Goal: Information Seeking & Learning: Learn about a topic

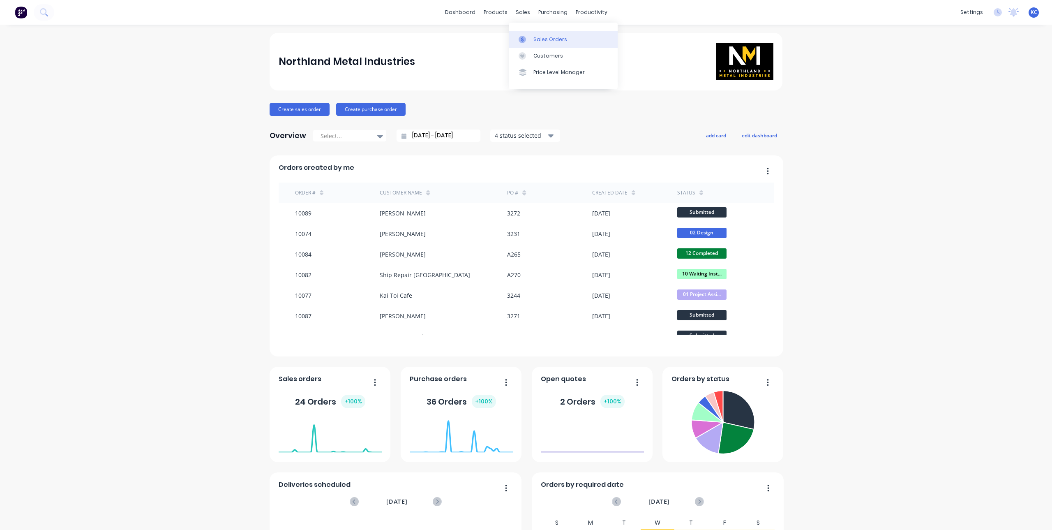
click at [531, 39] on div at bounding box center [525, 39] width 12 height 7
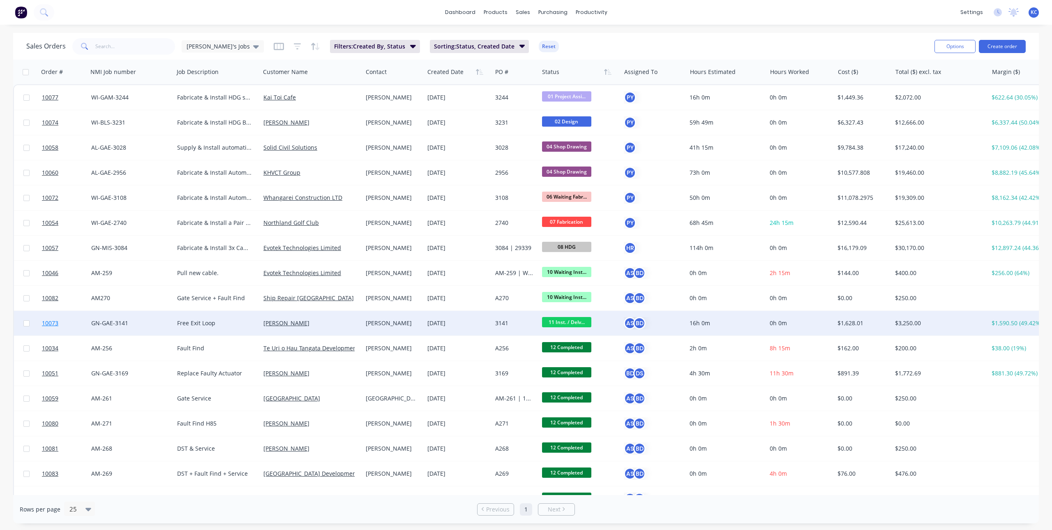
click at [47, 320] on span "10073" at bounding box center [50, 323] width 16 height 8
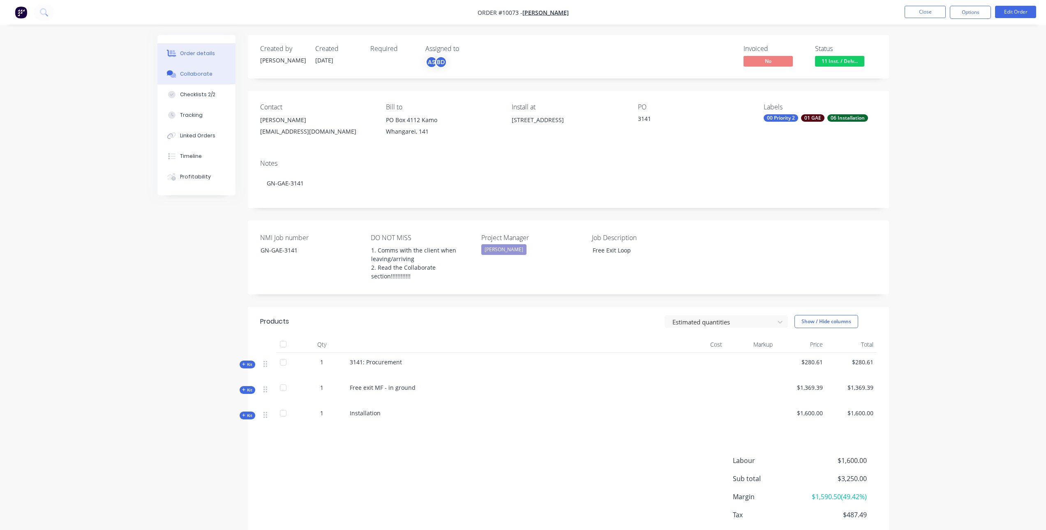
click at [201, 69] on button "Collaborate" at bounding box center [196, 74] width 78 height 21
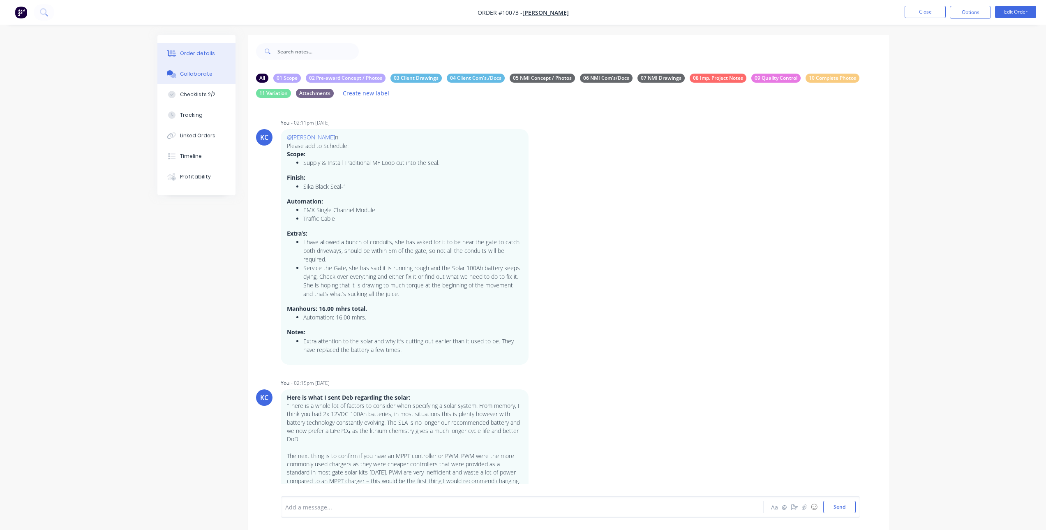
click at [178, 49] on button "Order details" at bounding box center [196, 53] width 78 height 21
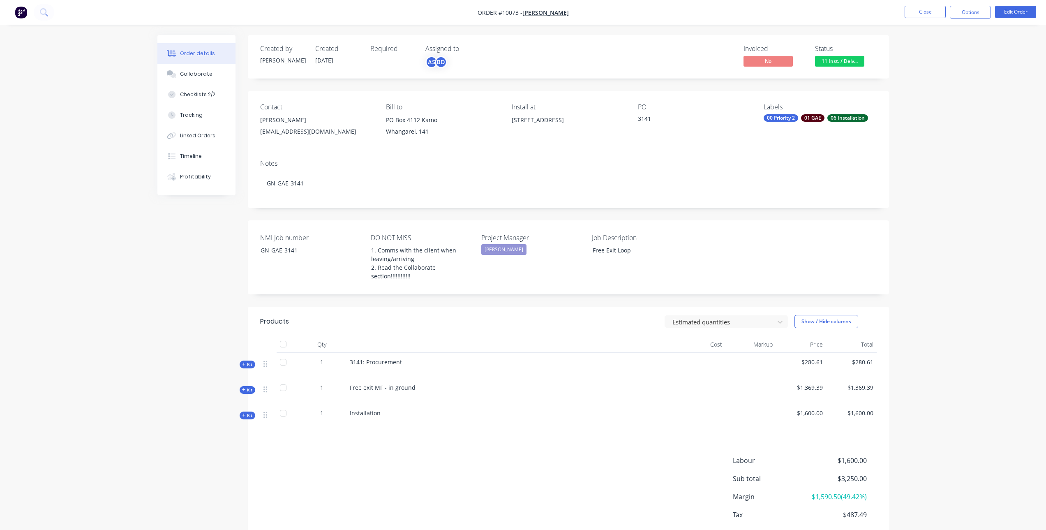
click at [244, 391] on icon "button" at bounding box center [244, 390] width 4 height 4
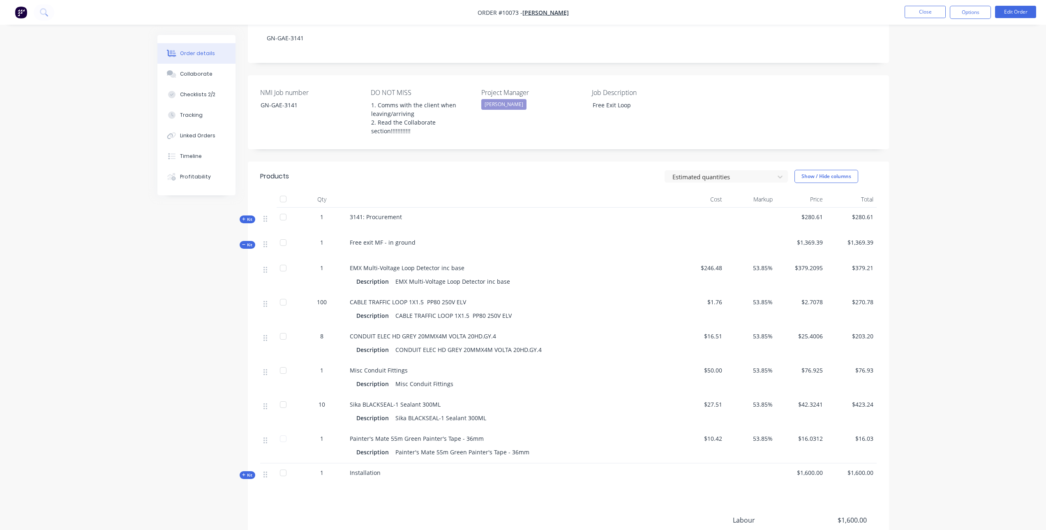
scroll to position [164, 0]
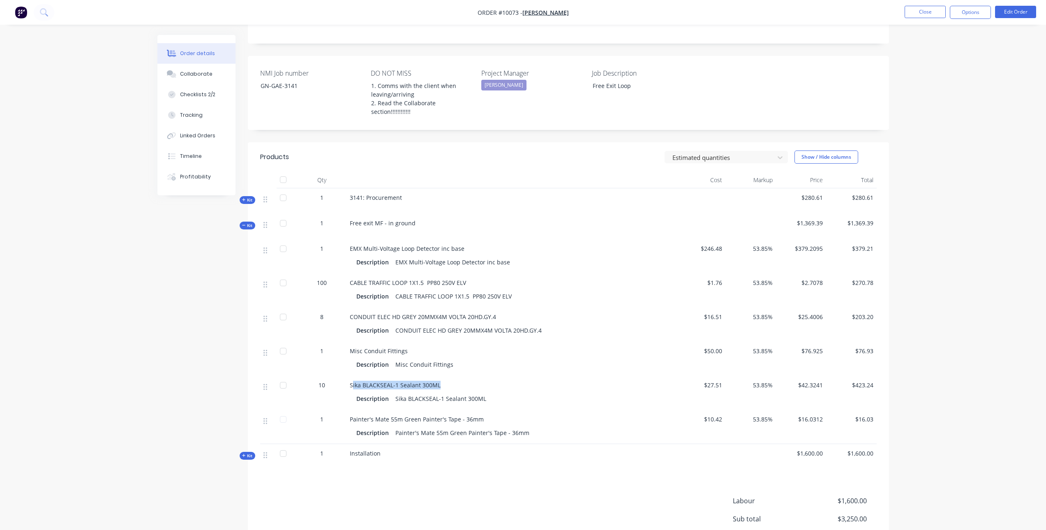
drag, startPoint x: 351, startPoint y: 384, endPoint x: 412, endPoint y: 383, distance: 60.4
click at [446, 386] on div "Sika BLACKSEAL-1 Sealant 300ML" at bounding box center [511, 385] width 322 height 9
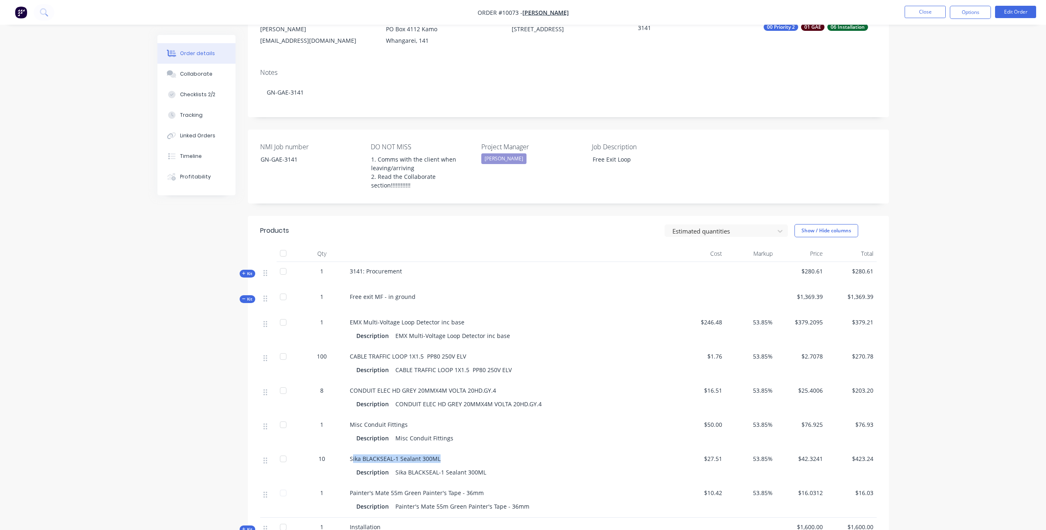
scroll to position [82, 0]
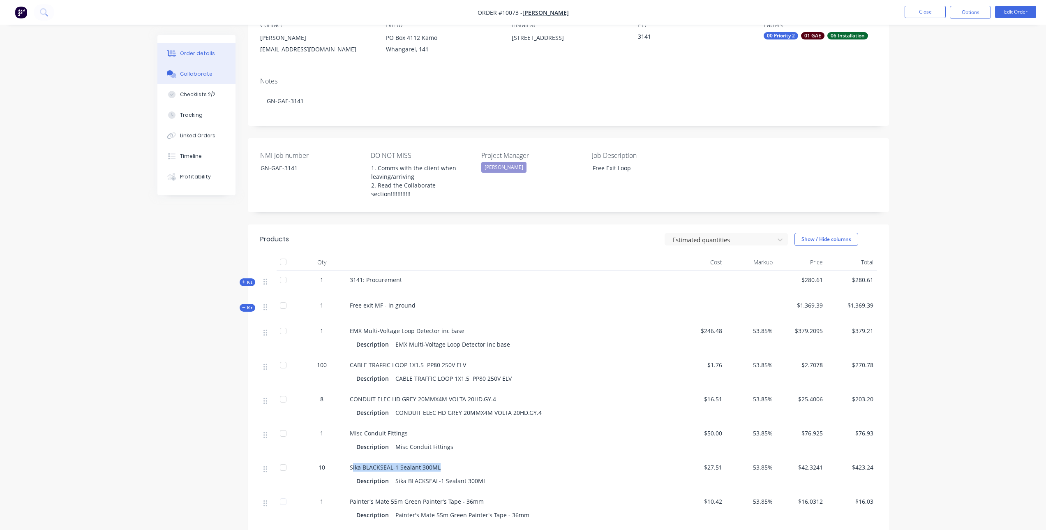
click at [210, 76] on button "Collaborate" at bounding box center [196, 74] width 78 height 21
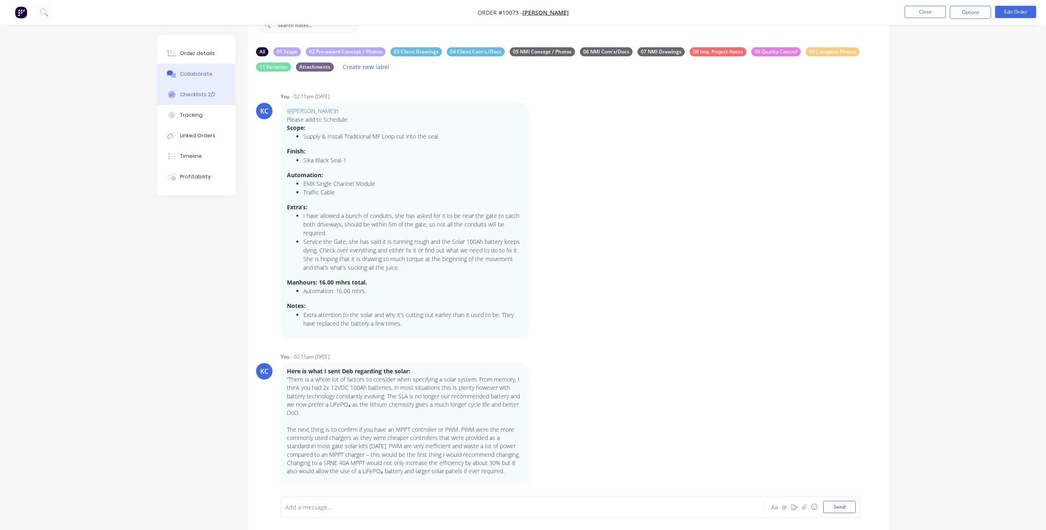
click at [195, 87] on button "Checklists 2/2" at bounding box center [196, 94] width 78 height 21
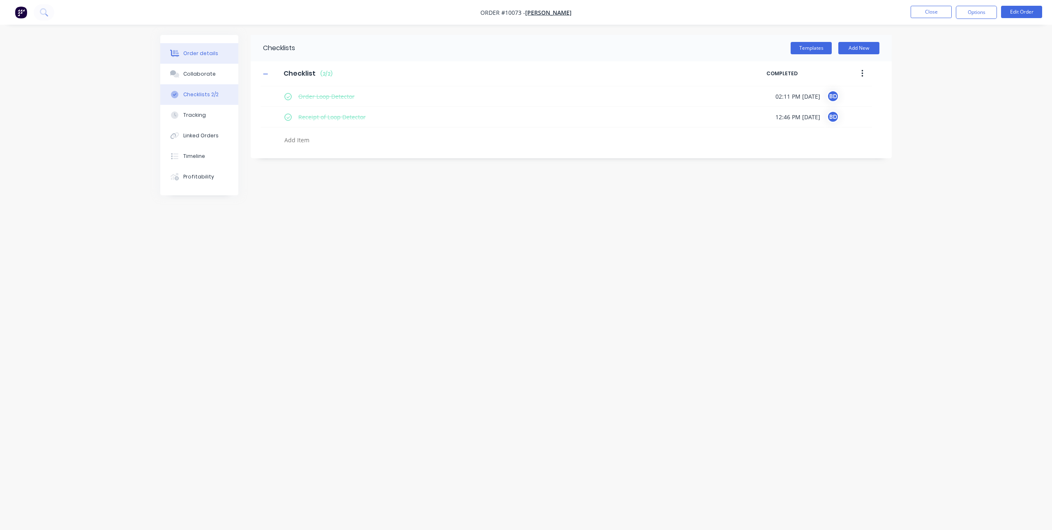
click at [212, 57] on div "Order details" at bounding box center [200, 53] width 35 height 7
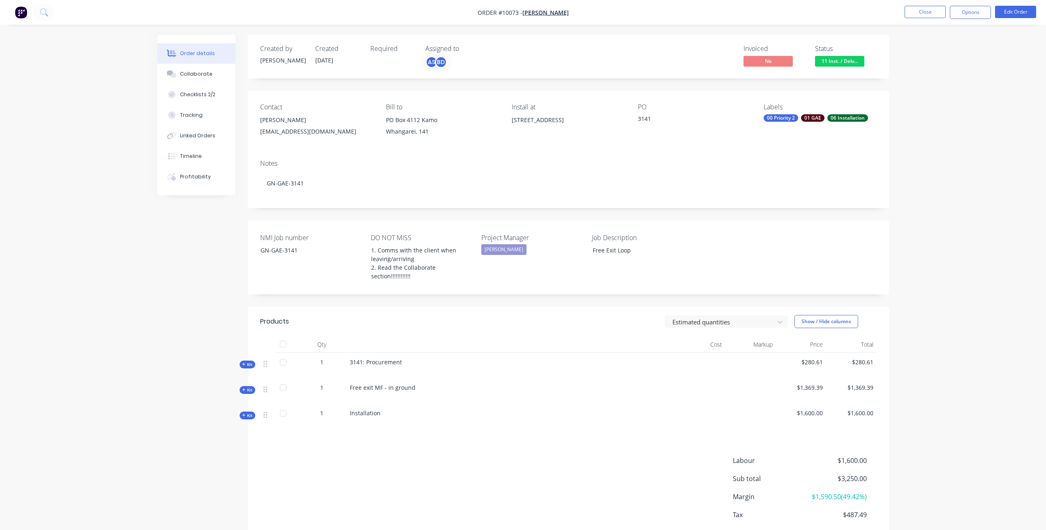
click at [974, 233] on div "Order details Collaborate Checklists 2/2 Tracking Linked Orders Timeline Profit…" at bounding box center [523, 287] width 1046 height 575
click at [243, 388] on icon "button" at bounding box center [244, 390] width 4 height 4
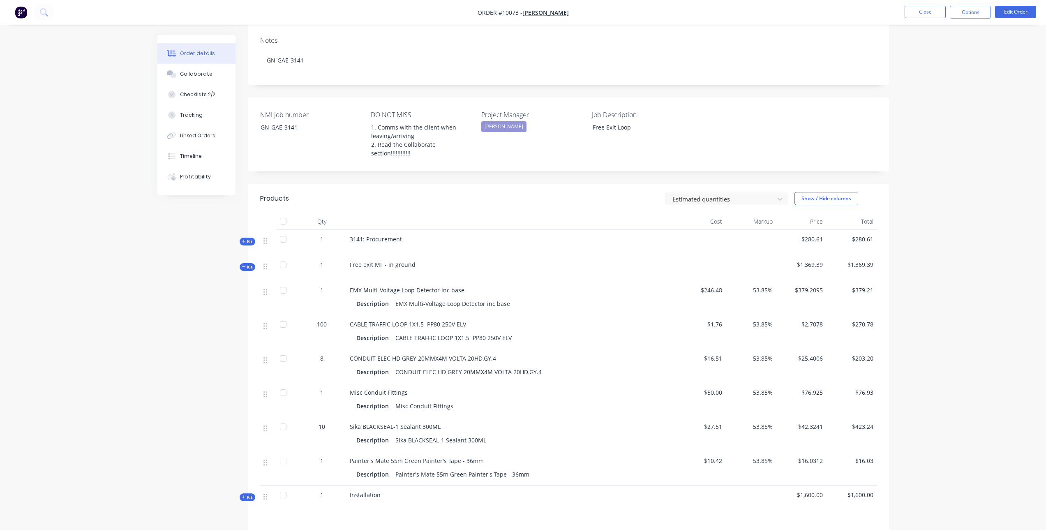
scroll to position [123, 0]
click at [402, 440] on div "Sika BLACKSEAL-1 Sealant 300ML" at bounding box center [440, 440] width 97 height 12
click at [191, 73] on div "Collaborate" at bounding box center [196, 73] width 32 height 7
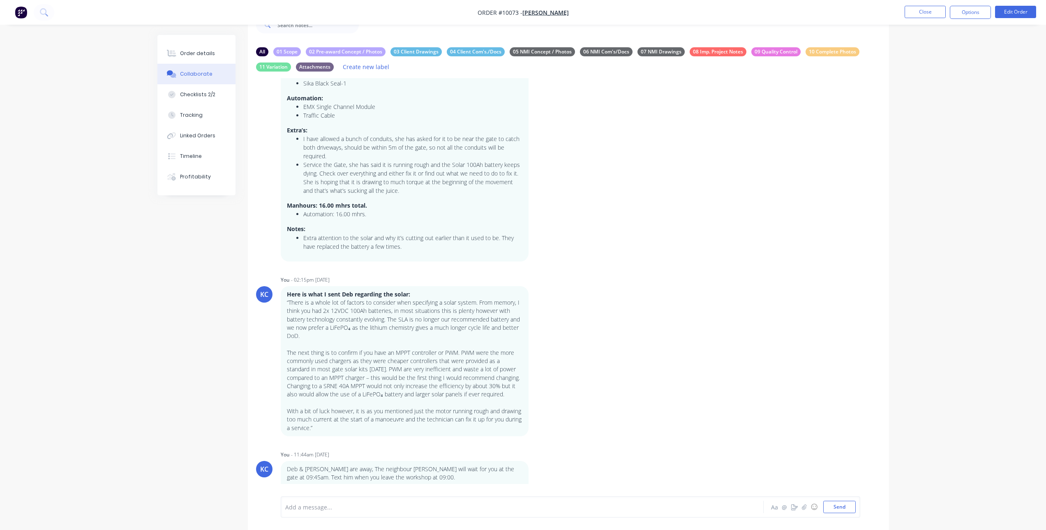
scroll to position [62, 0]
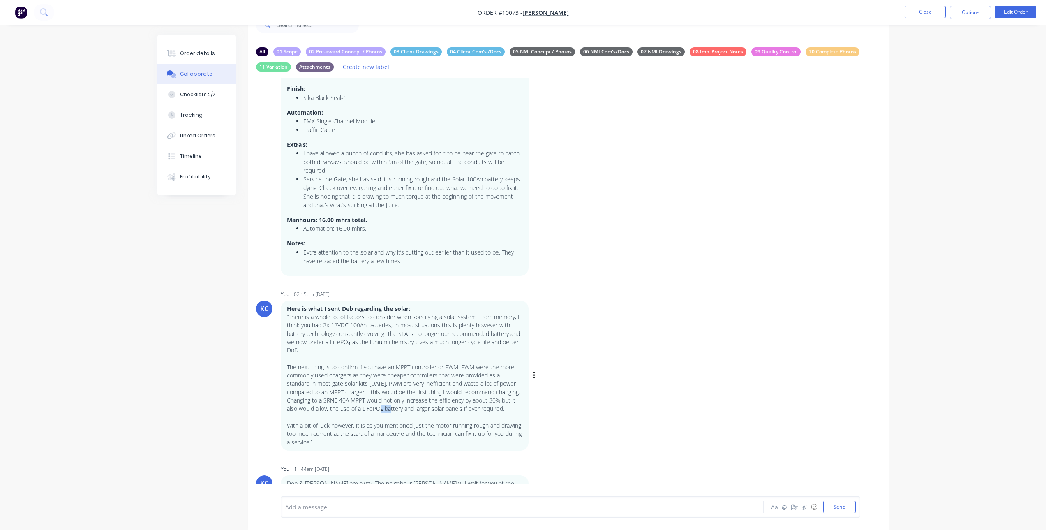
drag, startPoint x: 388, startPoint y: 406, endPoint x: 396, endPoint y: 407, distance: 7.4
click at [396, 407] on p "Here is what I sent Deb regarding the solar: “There is a whole lot of factors t…" at bounding box center [405, 376] width 236 height 142
click at [392, 407] on p "Here is what I sent Deb regarding the solar: “There is a whole lot of factors t…" at bounding box center [405, 376] width 236 height 142
drag, startPoint x: 390, startPoint y: 407, endPoint x: 410, endPoint y: 408, distance: 19.7
click at [410, 408] on p "Here is what I sent Deb regarding the solar: “There is a whole lot of factors t…" at bounding box center [405, 376] width 236 height 142
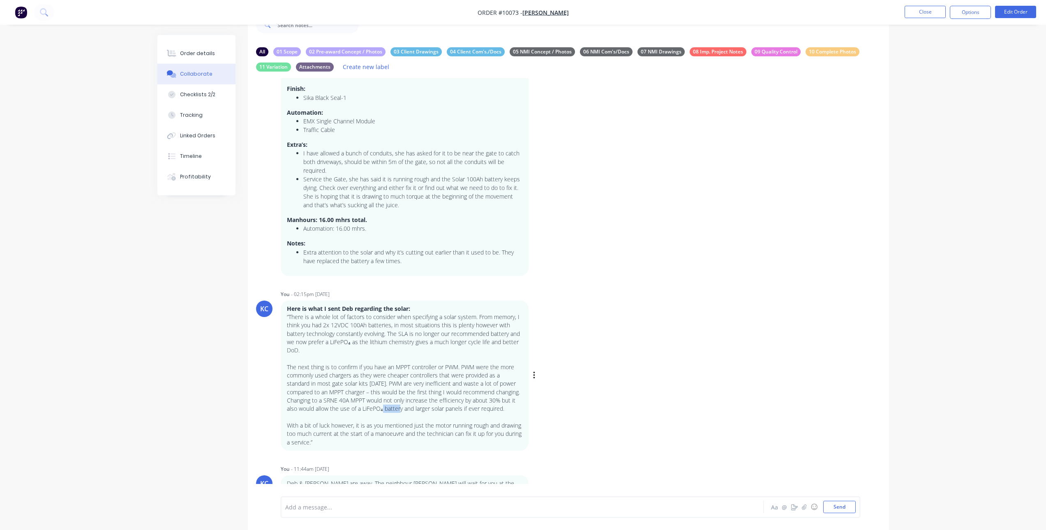
click at [409, 408] on p "Here is what I sent Deb regarding the solar: “There is a whole lot of factors t…" at bounding box center [405, 376] width 236 height 142
drag, startPoint x: 409, startPoint y: 408, endPoint x: 390, endPoint y: 406, distance: 19.0
click at [390, 406] on p "Here is what I sent Deb regarding the solar: “There is a whole lot of factors t…" at bounding box center [405, 376] width 236 height 142
click at [390, 408] on p "Here is what I sent Deb regarding the solar: “There is a whole lot of factors t…" at bounding box center [405, 376] width 236 height 142
drag, startPoint x: 390, startPoint y: 408, endPoint x: 409, endPoint y: 409, distance: 18.9
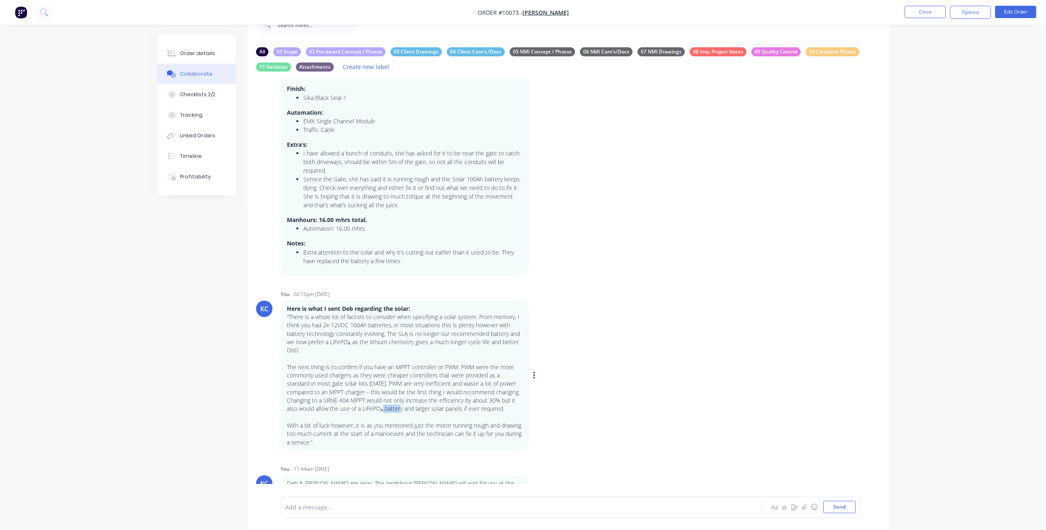
click at [409, 409] on p "Here is what I sent Deb regarding the solar: “There is a whole lot of factors t…" at bounding box center [405, 376] width 236 height 142
drag, startPoint x: 409, startPoint y: 409, endPoint x: 390, endPoint y: 409, distance: 19.3
click at [390, 409] on p "Here is what I sent Deb regarding the solar: “There is a whole lot of factors t…" at bounding box center [405, 376] width 236 height 142
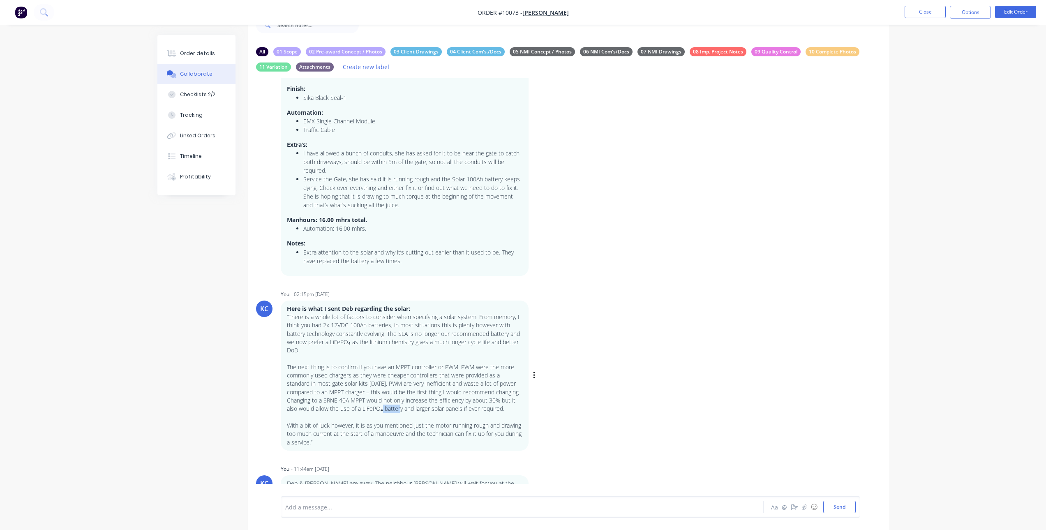
drag, startPoint x: 390, startPoint y: 409, endPoint x: 409, endPoint y: 410, distance: 19.3
click at [409, 410] on p "Here is what I sent Deb regarding the solar: “There is a whole lot of factors t…" at bounding box center [405, 376] width 236 height 142
drag, startPoint x: 409, startPoint y: 410, endPoint x: 391, endPoint y: 406, distance: 18.5
click at [391, 406] on p "Here is what I sent Deb regarding the solar: “There is a whole lot of factors t…" at bounding box center [405, 376] width 236 height 142
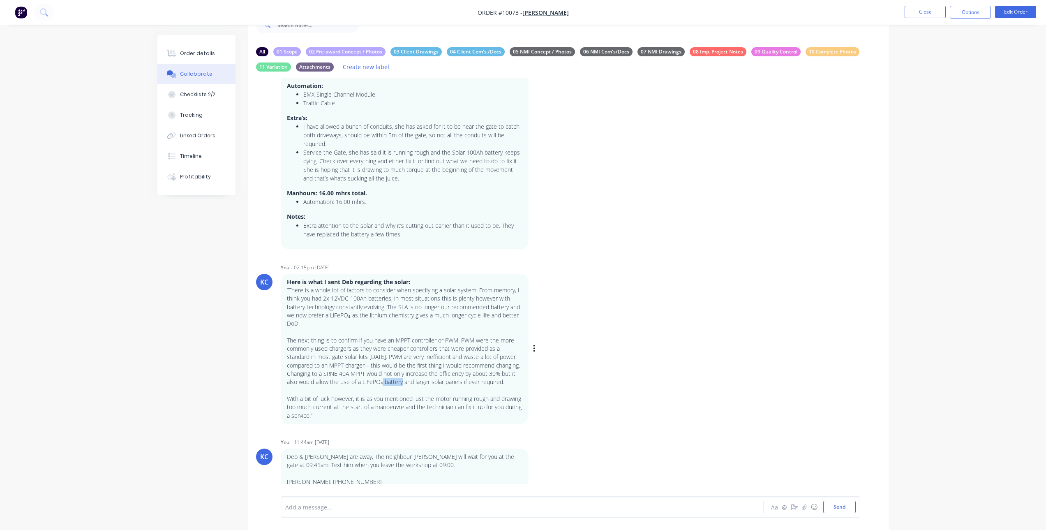
scroll to position [104, 0]
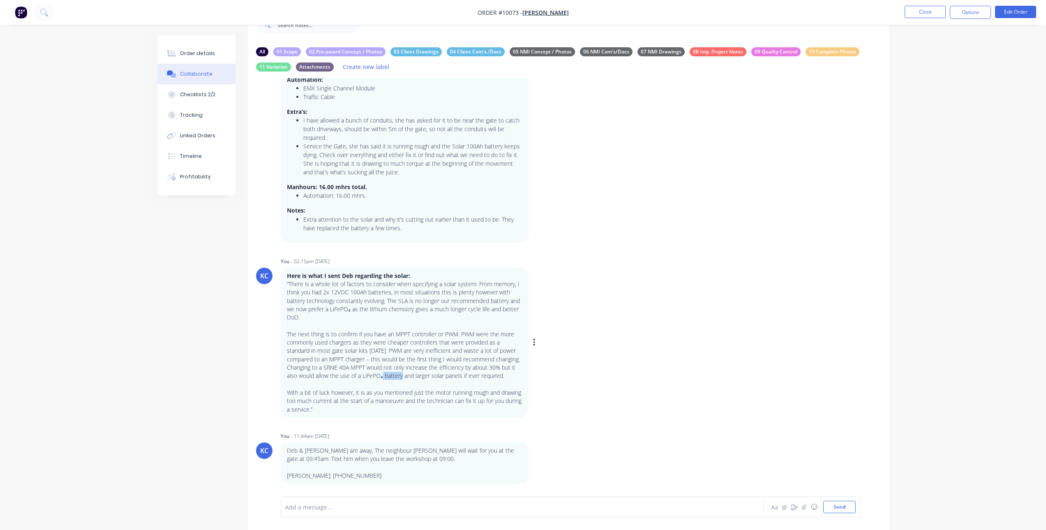
click at [473, 376] on p "Here is what I sent Deb regarding the solar: “There is a whole lot of factors t…" at bounding box center [405, 343] width 236 height 142
drag, startPoint x: 396, startPoint y: 324, endPoint x: 411, endPoint y: 323, distance: 14.4
click at [411, 323] on p "Here is what I sent Deb regarding the solar: “There is a whole lot of factors t…" at bounding box center [405, 343] width 236 height 142
click at [411, 344] on p "Here is what I sent Deb regarding the solar: “There is a whole lot of factors t…" at bounding box center [405, 343] width 236 height 142
drag, startPoint x: 453, startPoint y: 328, endPoint x: 433, endPoint y: 328, distance: 19.3
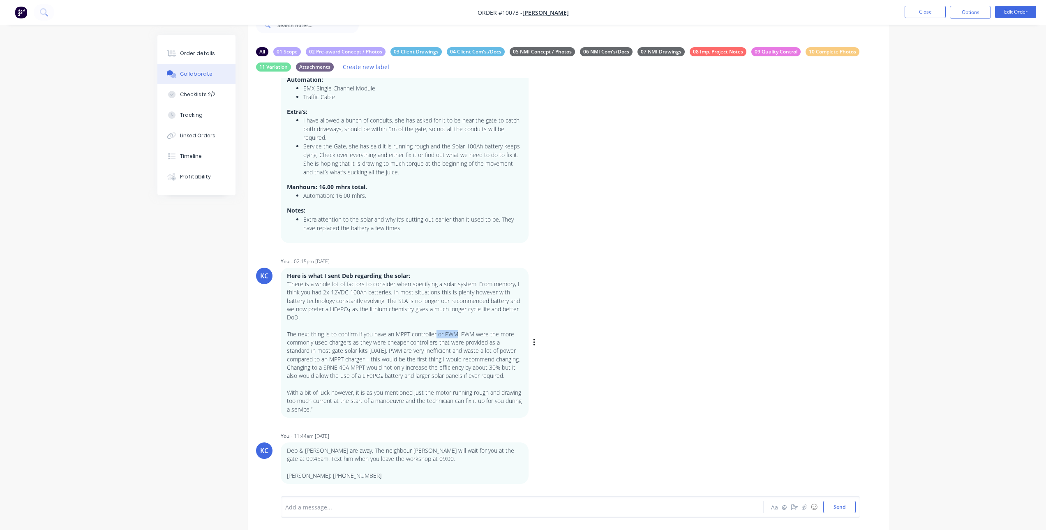
click at [433, 328] on p "Here is what I sent Deb regarding the solar: “There is a whole lot of factors t…" at bounding box center [405, 343] width 236 height 142
click at [222, 94] on button "Checklists 2/2" at bounding box center [196, 94] width 78 height 21
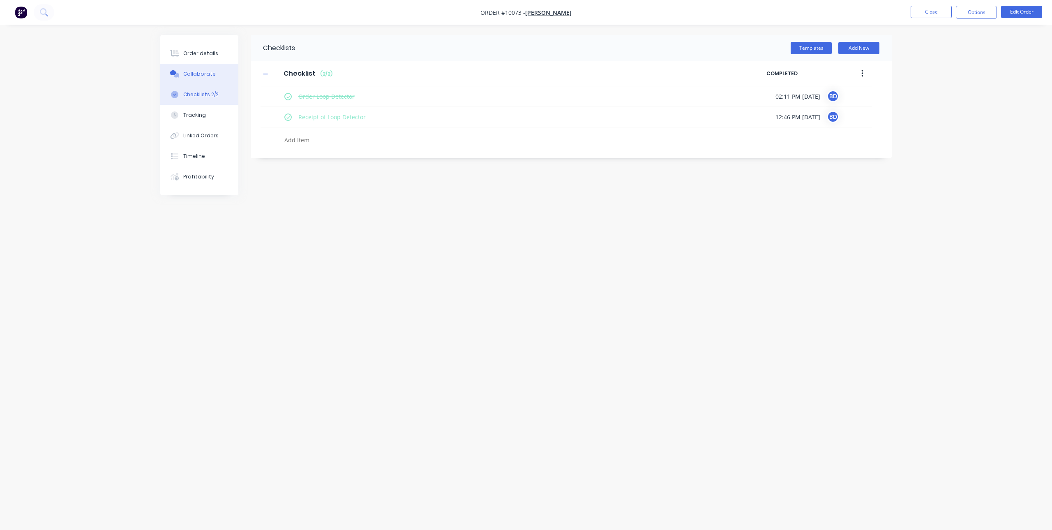
click at [222, 73] on button "Collaborate" at bounding box center [199, 74] width 78 height 21
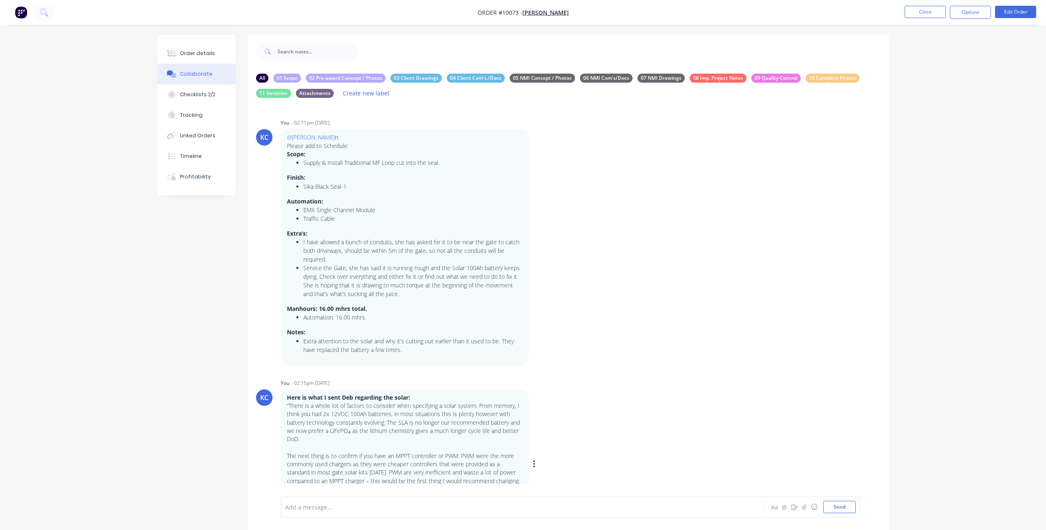
click at [557, 469] on div "KC You - 02:15pm [DATE] Here is what I sent Deb regarding the solar: “There is …" at bounding box center [568, 458] width 641 height 162
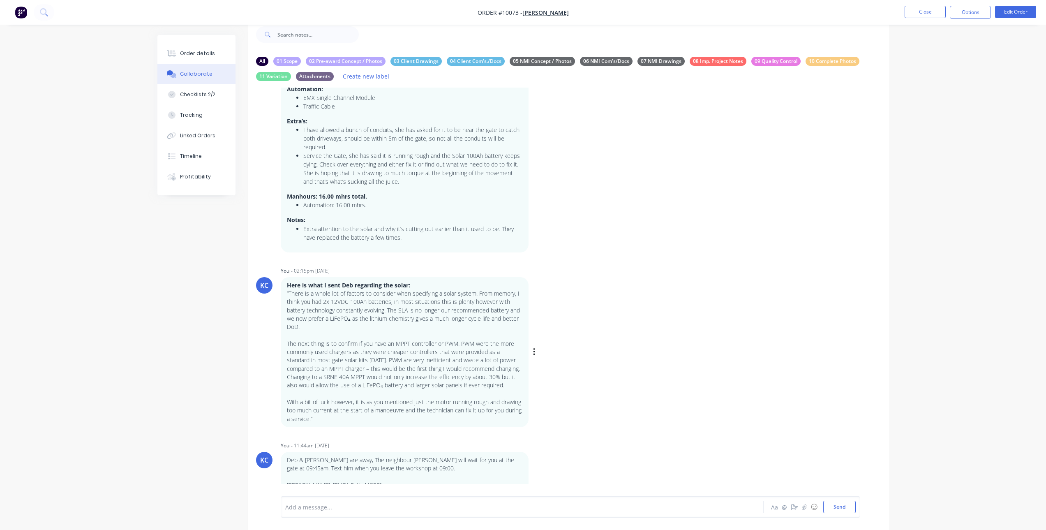
scroll to position [26, 0]
